Goal: Transaction & Acquisition: Purchase product/service

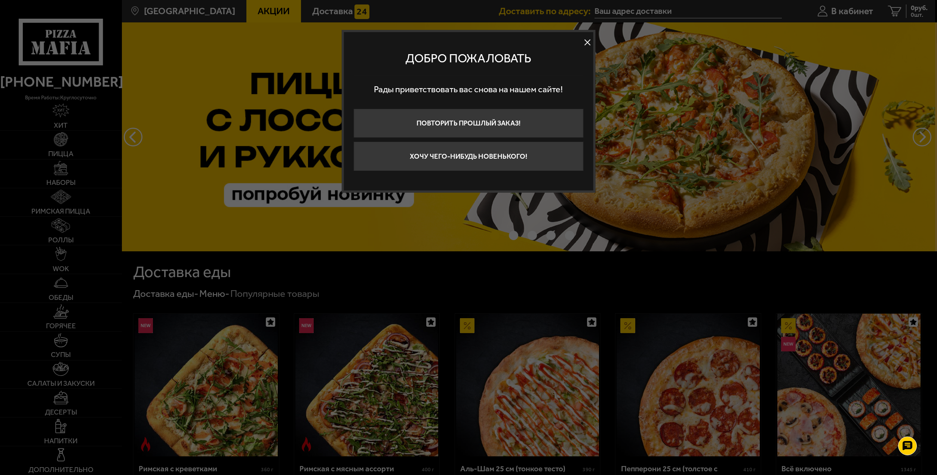
click at [590, 47] on button at bounding box center [587, 42] width 11 height 11
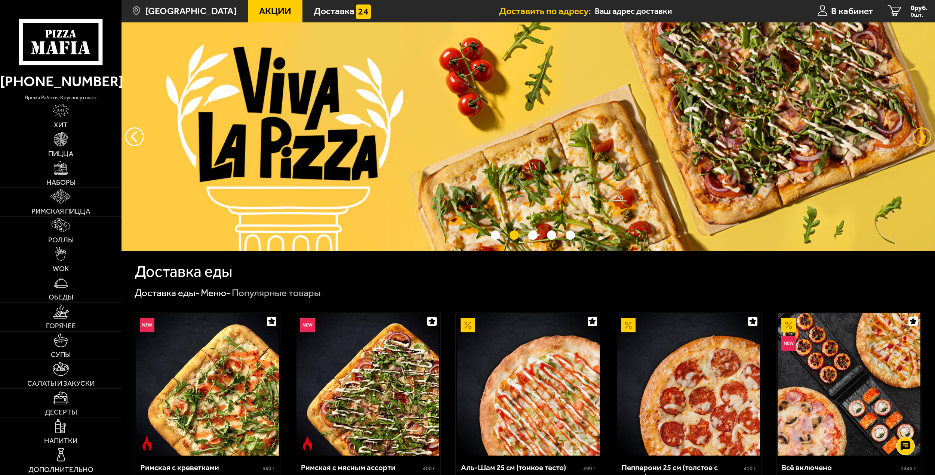
click at [929, 140] on button "предыдущий" at bounding box center [921, 136] width 19 height 19
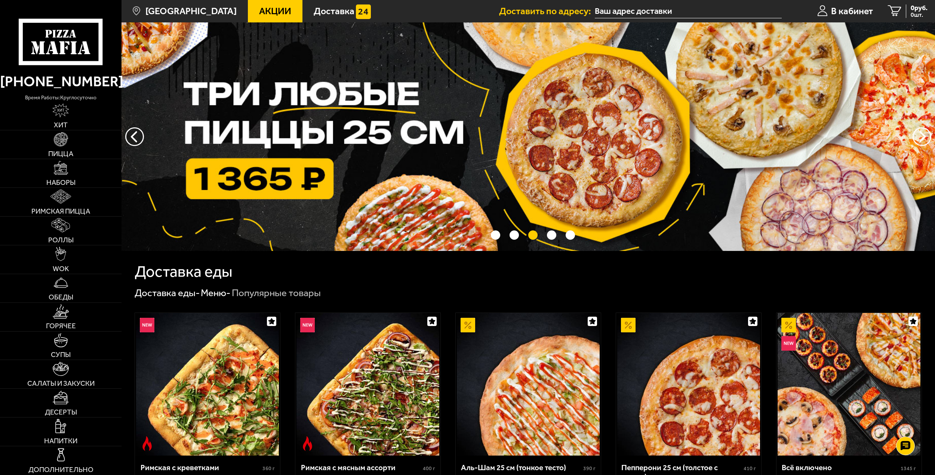
click at [260, 111] on img at bounding box center [527, 136] width 813 height 229
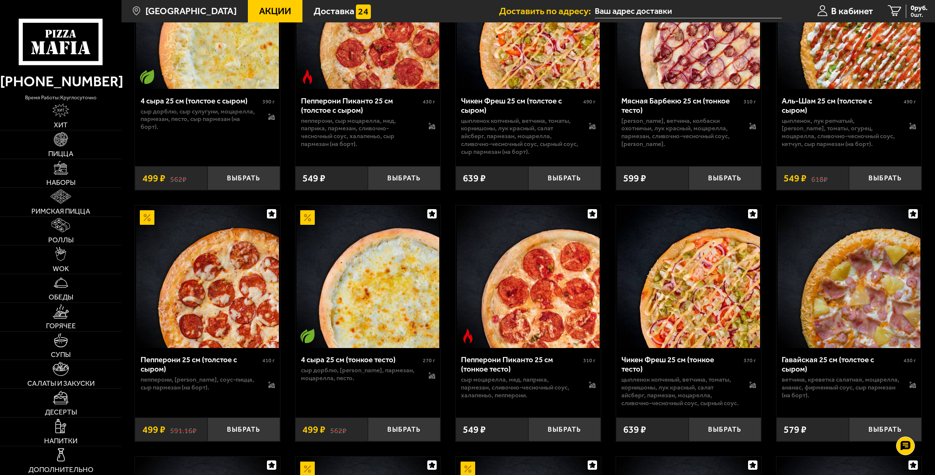
scroll to position [897, 0]
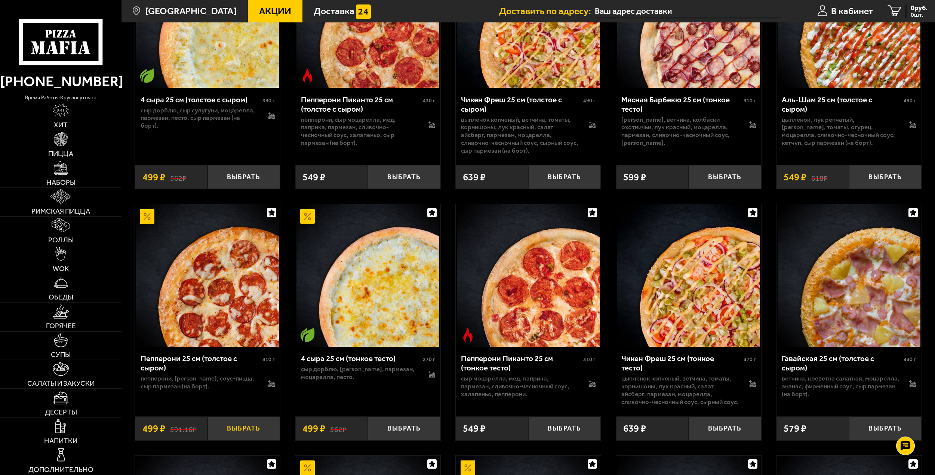
click at [243, 441] on button "Выбрать" at bounding box center [243, 429] width 73 height 24
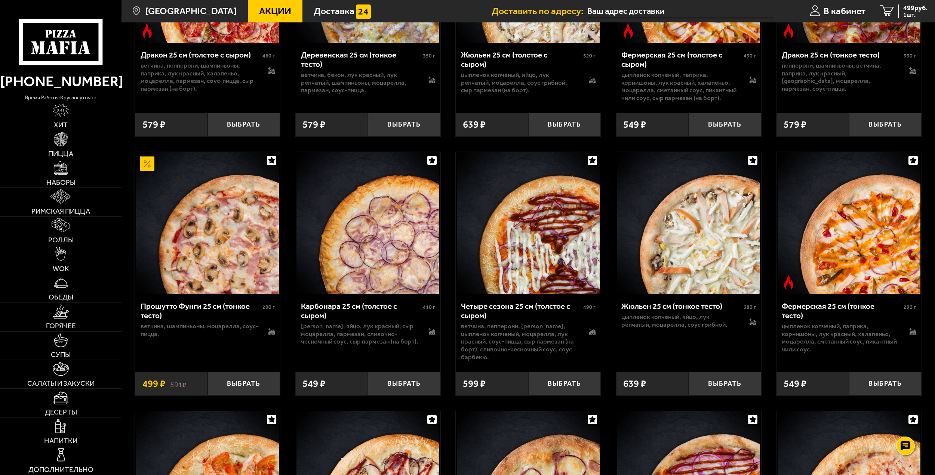
scroll to position [1981, 0]
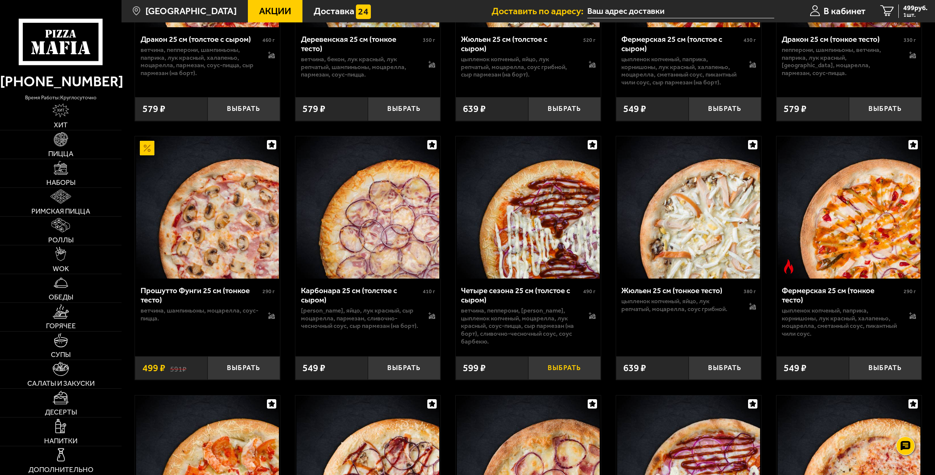
click at [560, 380] on button "Выбрать" at bounding box center [564, 369] width 73 height 24
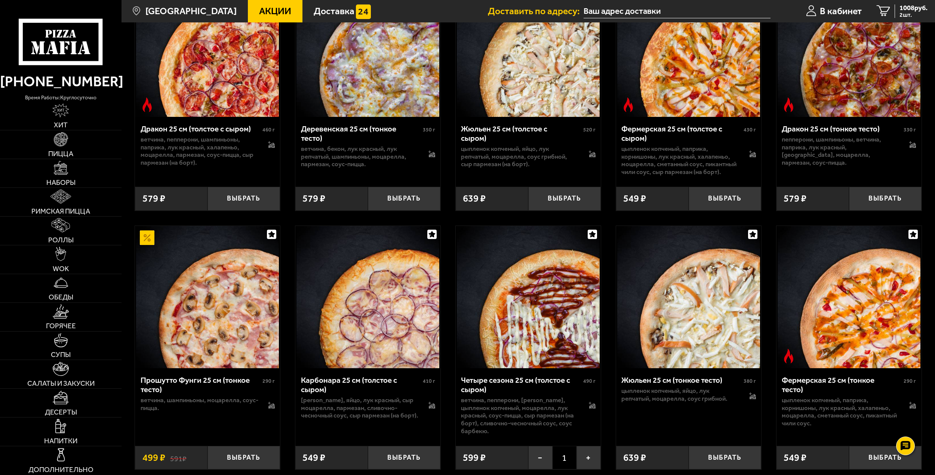
scroll to position [1869, 0]
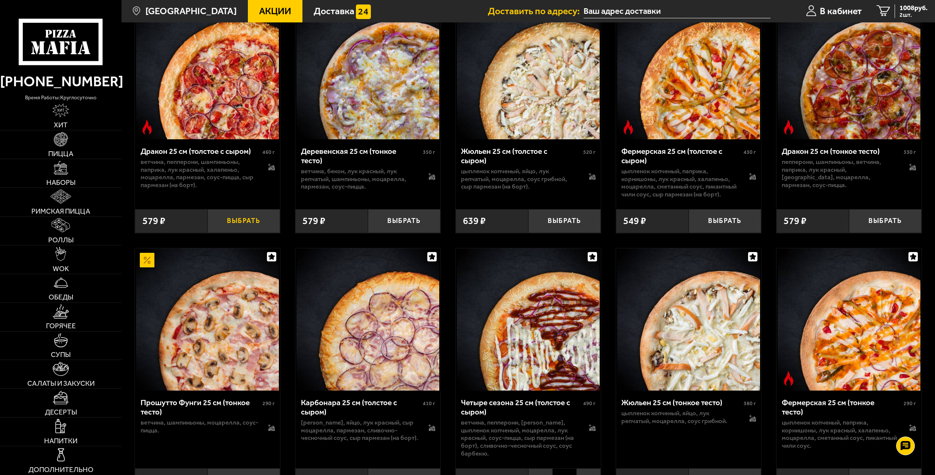
click at [254, 232] on button "Выбрать" at bounding box center [243, 221] width 73 height 24
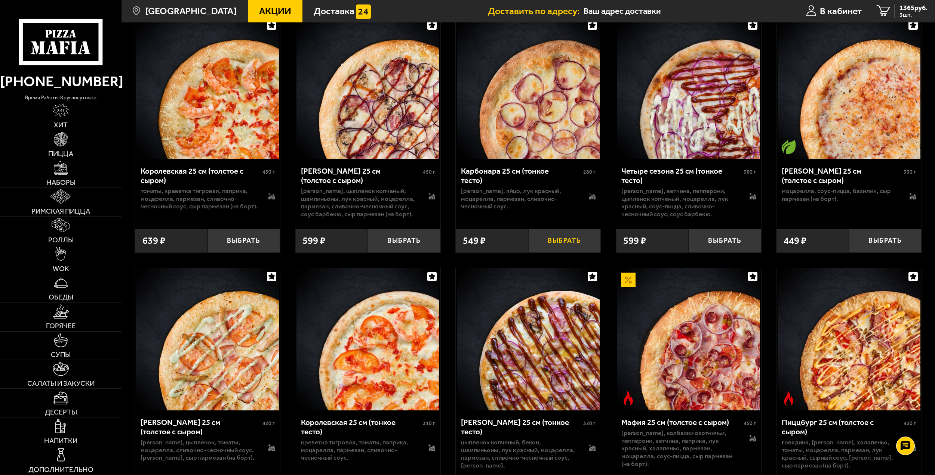
scroll to position [2355, 0]
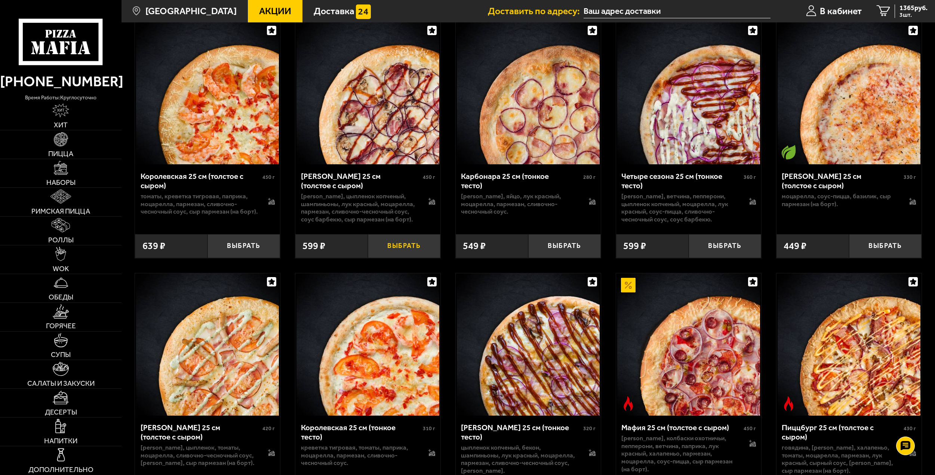
click at [406, 258] on button "Выбрать" at bounding box center [404, 246] width 73 height 24
click at [914, 17] on span "4 шт." at bounding box center [913, 15] width 28 height 6
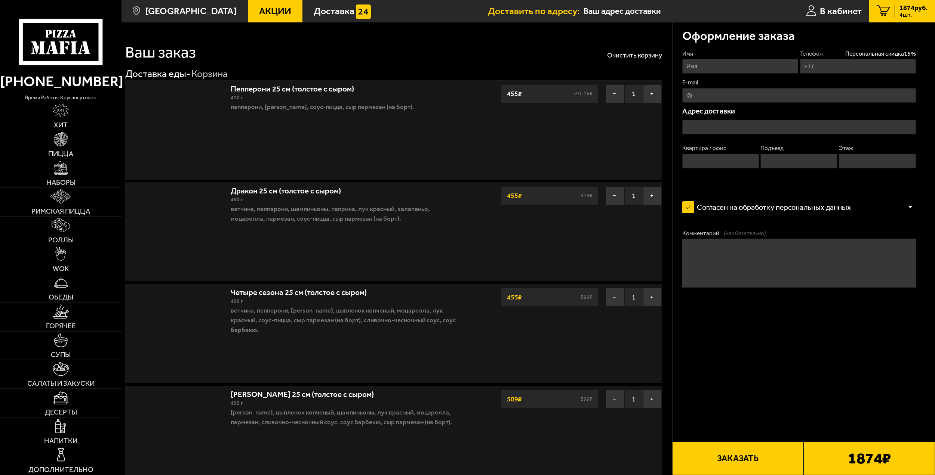
type input "[PHONE_NUMBER]"
type input "[STREET_ADDRESS][PERSON_NAME]"
type input "39"
type input "3"
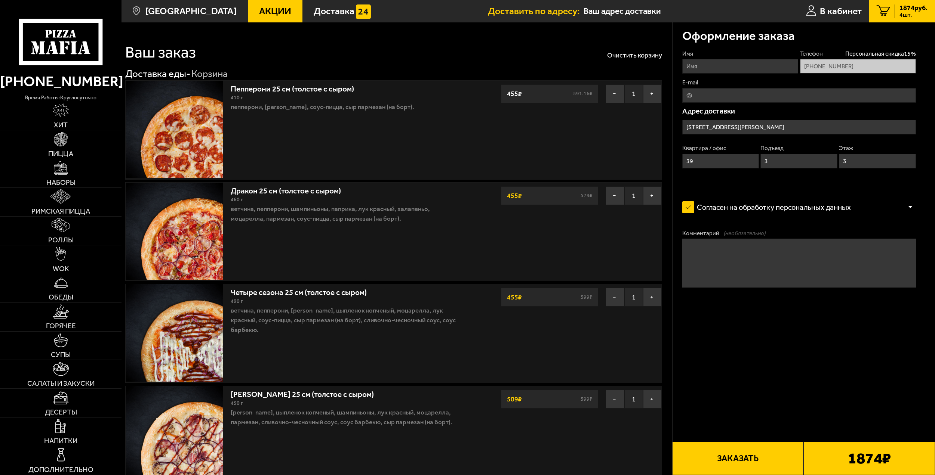
click at [743, 458] on button "Заказать" at bounding box center [738, 458] width 132 height 33
click at [750, 59] on input "Имя" at bounding box center [740, 66] width 116 height 15
type input "[PERSON_NAME]"
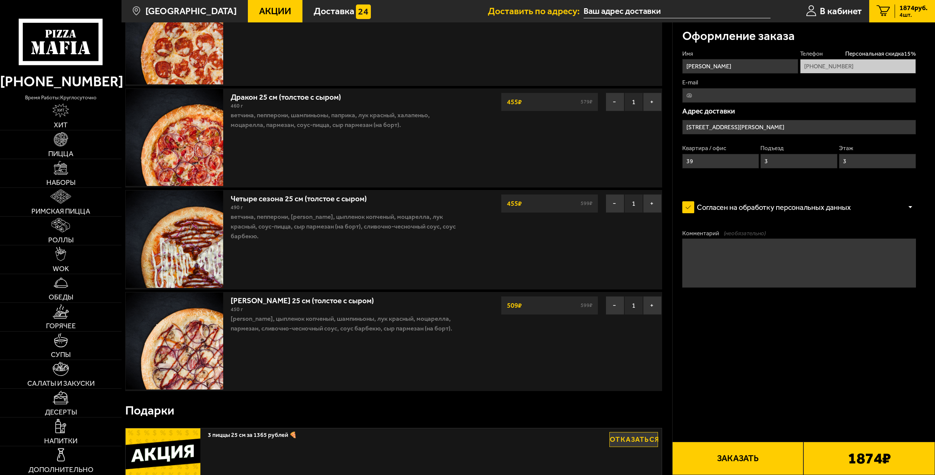
scroll to position [112, 0]
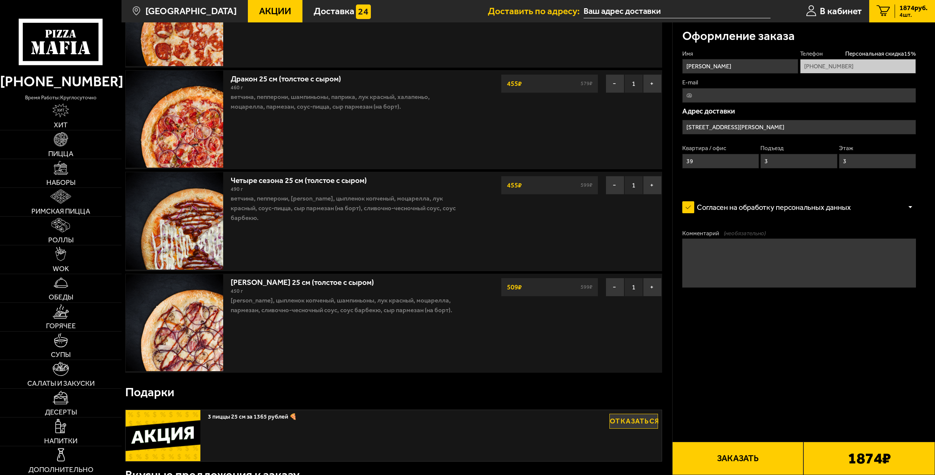
click at [708, 255] on textarea "Комментарий (необязательно)" at bounding box center [799, 263] width 234 height 49
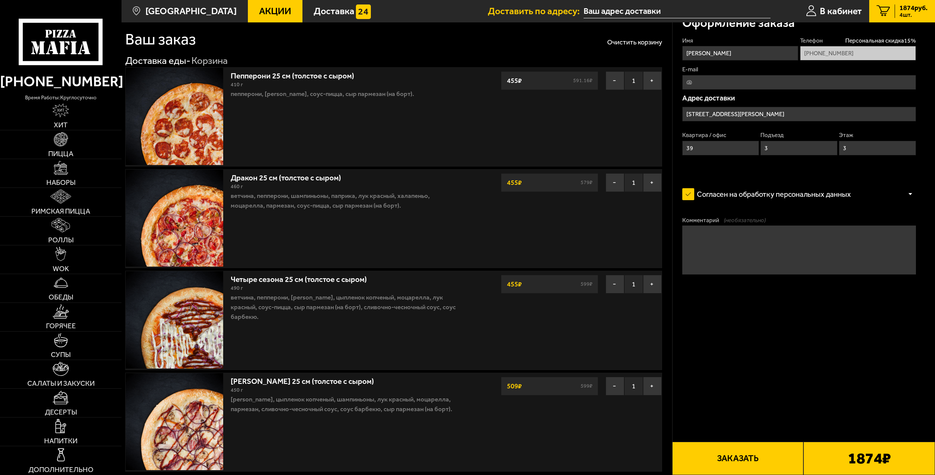
scroll to position [0, 0]
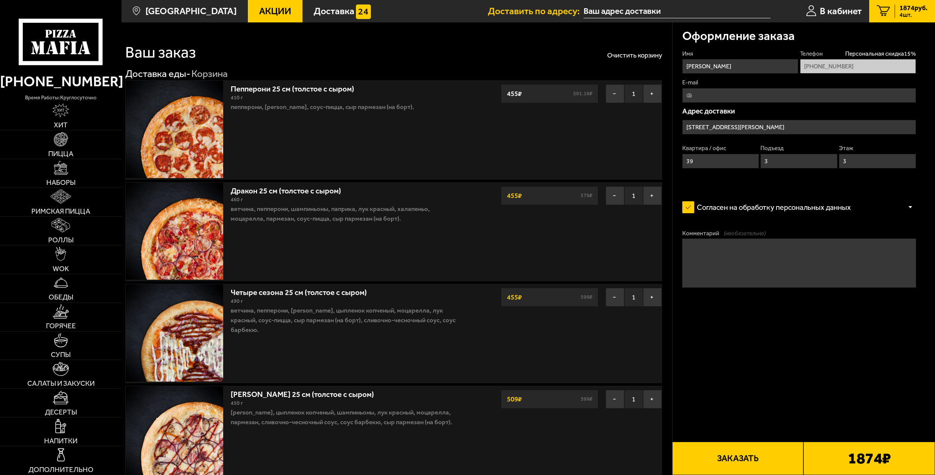
click at [743, 458] on button "Заказать" at bounding box center [738, 458] width 132 height 33
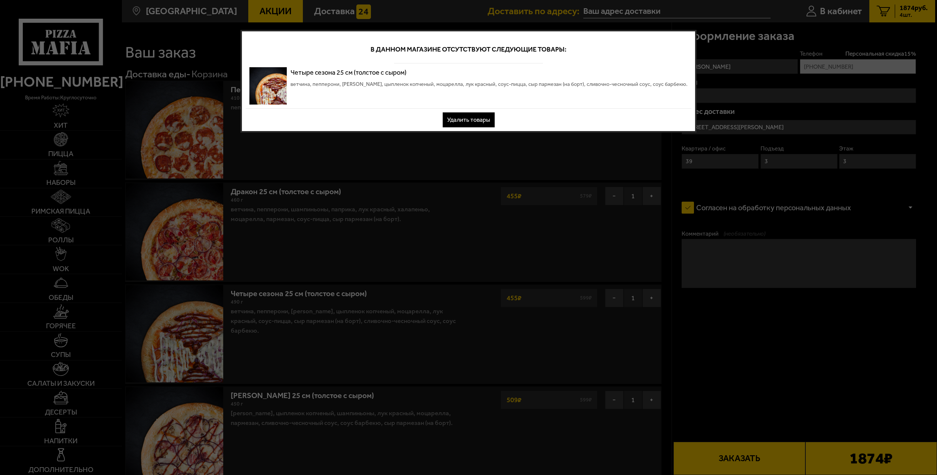
click at [480, 118] on button "Удалить товары" at bounding box center [469, 119] width 52 height 15
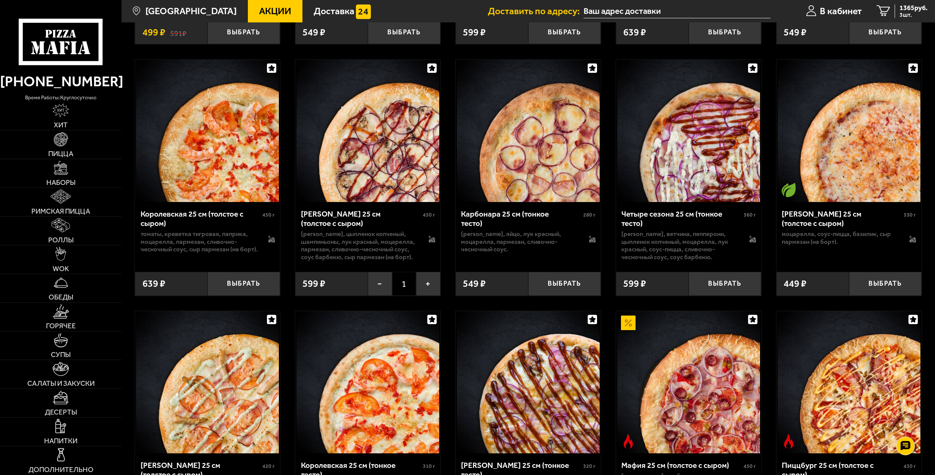
scroll to position [2317, 0]
click at [905, 15] on span "3 шт." at bounding box center [913, 15] width 28 height 6
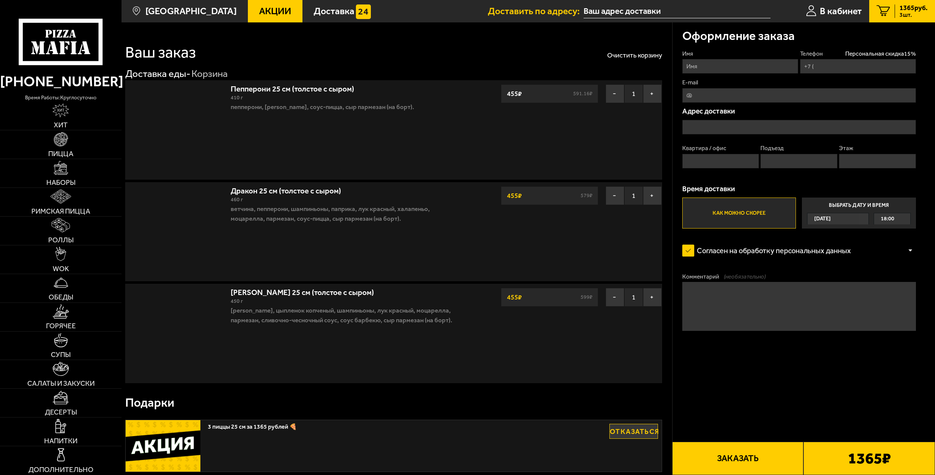
type input "[PHONE_NUMBER]"
type input "[STREET_ADDRESS][PERSON_NAME]"
type input "39"
type input "3"
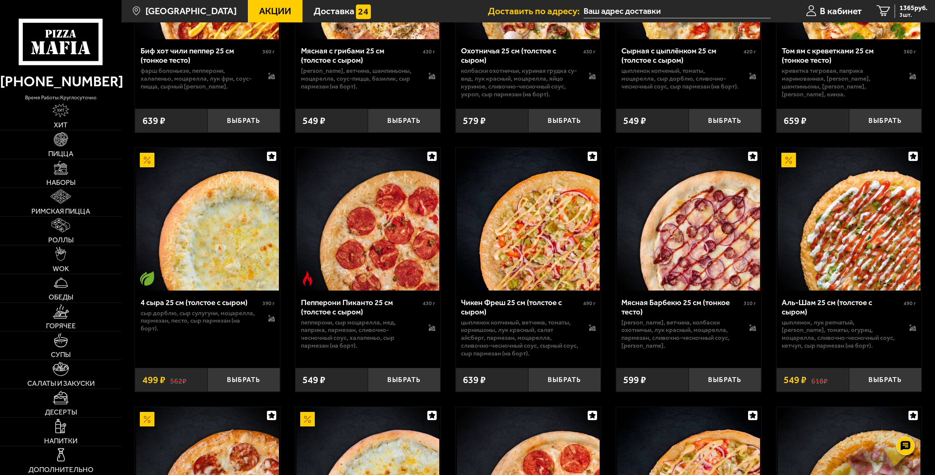
scroll to position [710, 0]
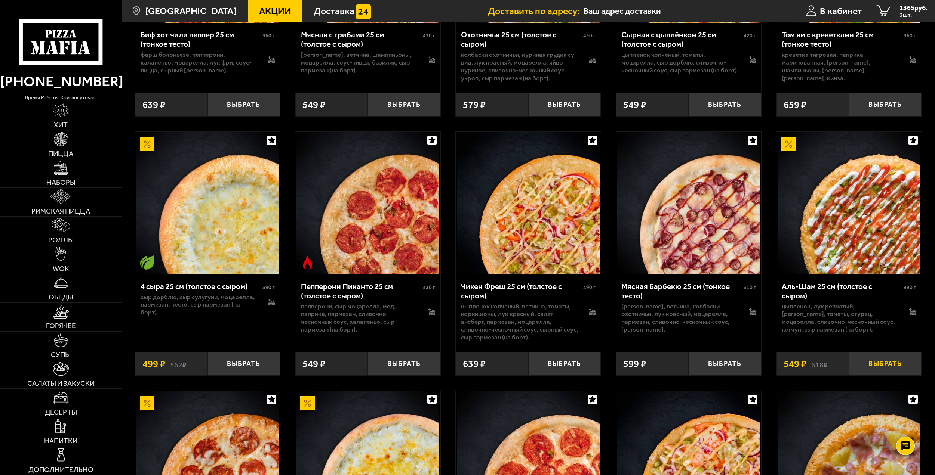
click at [892, 367] on button "Выбрать" at bounding box center [885, 364] width 73 height 24
click at [910, 7] on span "1874 руб." at bounding box center [913, 7] width 28 height 7
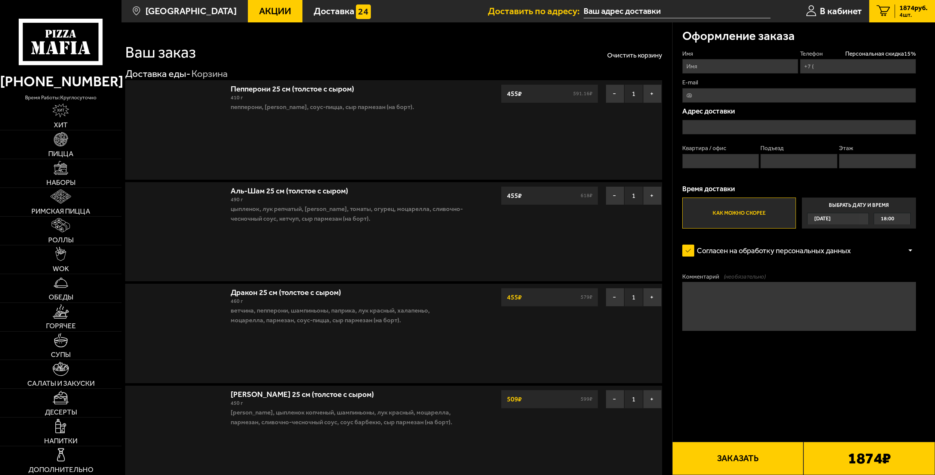
type input "[PHONE_NUMBER]"
type input "[STREET_ADDRESS][PERSON_NAME]"
type input "39"
type input "3"
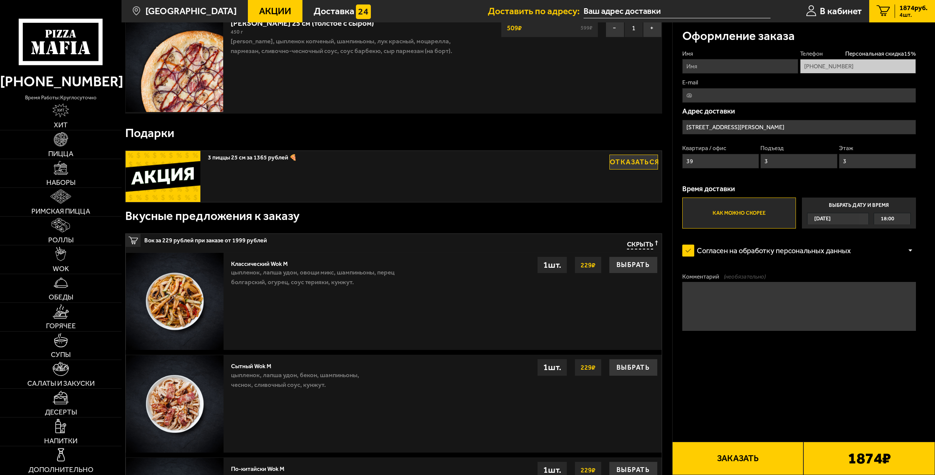
scroll to position [374, 0]
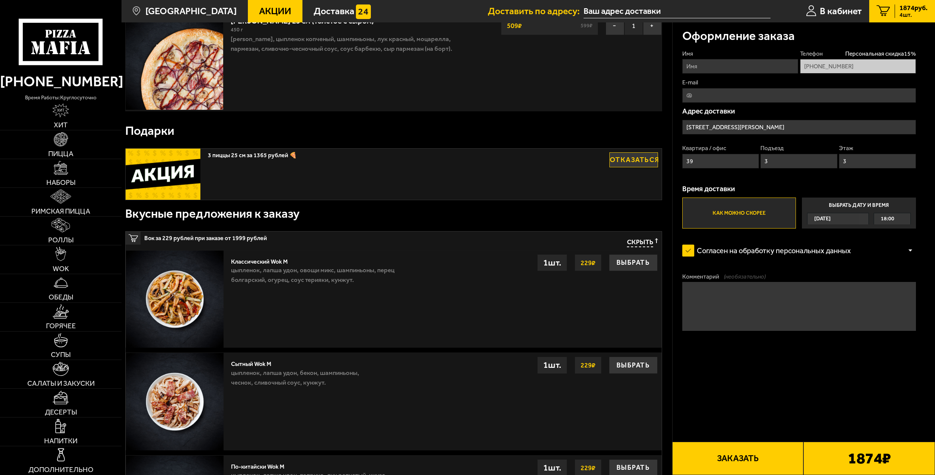
click at [741, 461] on button "Заказать" at bounding box center [738, 458] width 132 height 33
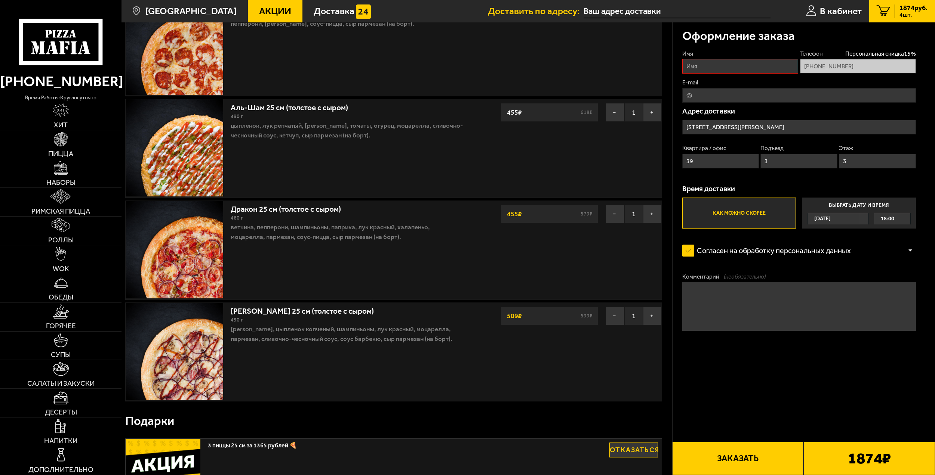
scroll to position [0, 0]
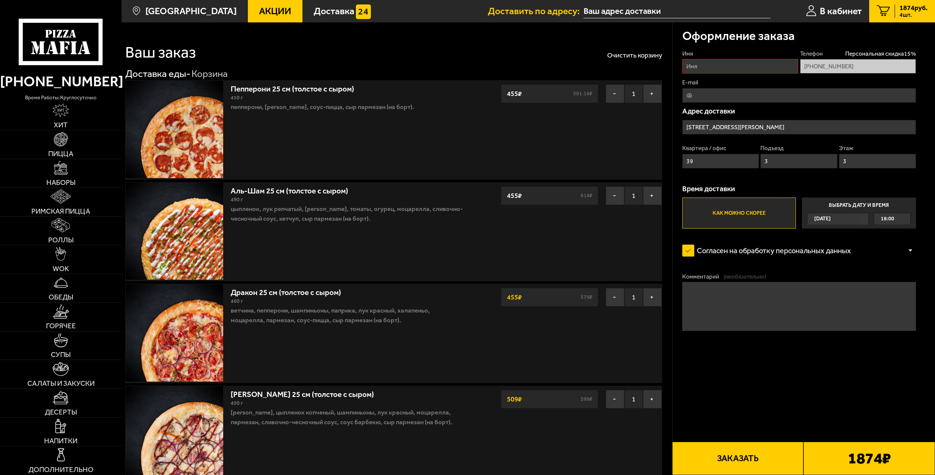
click at [744, 462] on button "Заказать" at bounding box center [738, 458] width 132 height 33
click at [744, 463] on button "Заказать" at bounding box center [738, 458] width 132 height 33
click at [741, 72] on input "Имя" at bounding box center [740, 66] width 116 height 15
type input "[PERSON_NAME]"
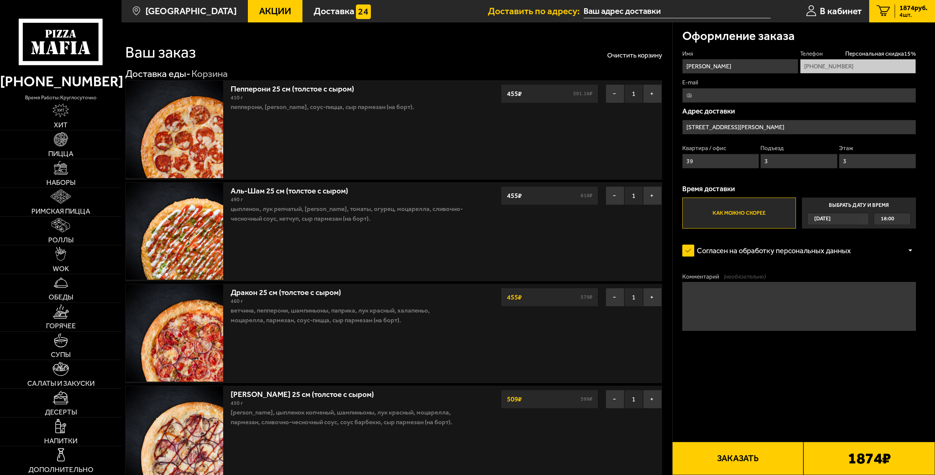
click at [739, 459] on button "Заказать" at bounding box center [738, 458] width 132 height 33
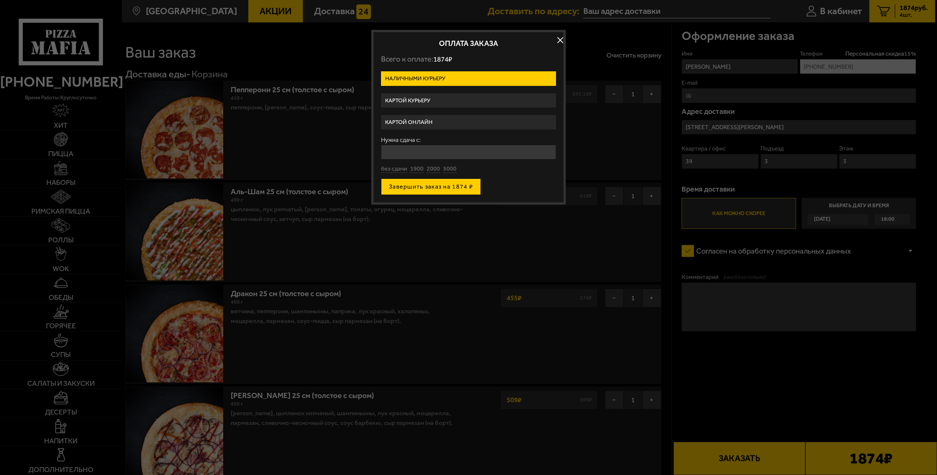
click at [432, 189] on button "Завершить заказ на 1874 ₽" at bounding box center [431, 187] width 100 height 16
click at [399, 178] on button "без сдачи" at bounding box center [394, 176] width 26 height 8
type input "0"
click at [409, 189] on button "Завершить заказ на 1874 ₽" at bounding box center [431, 187] width 100 height 16
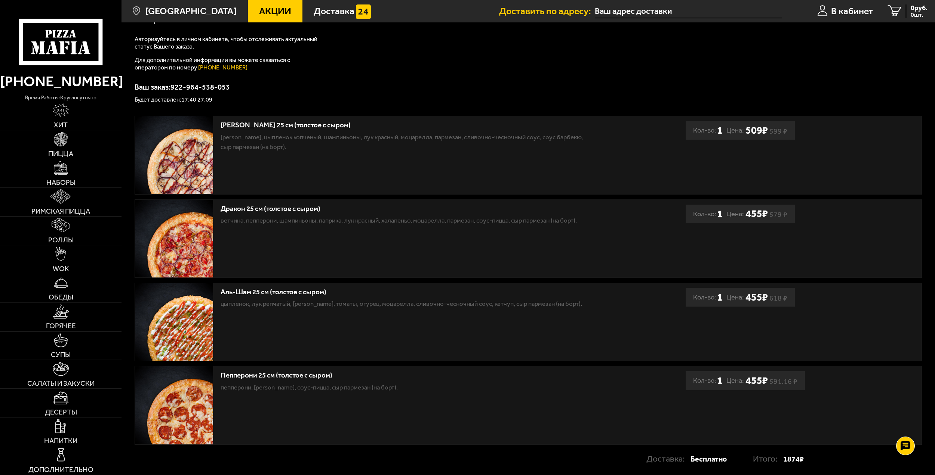
scroll to position [158, 0]
